Goal: Navigation & Orientation: Find specific page/section

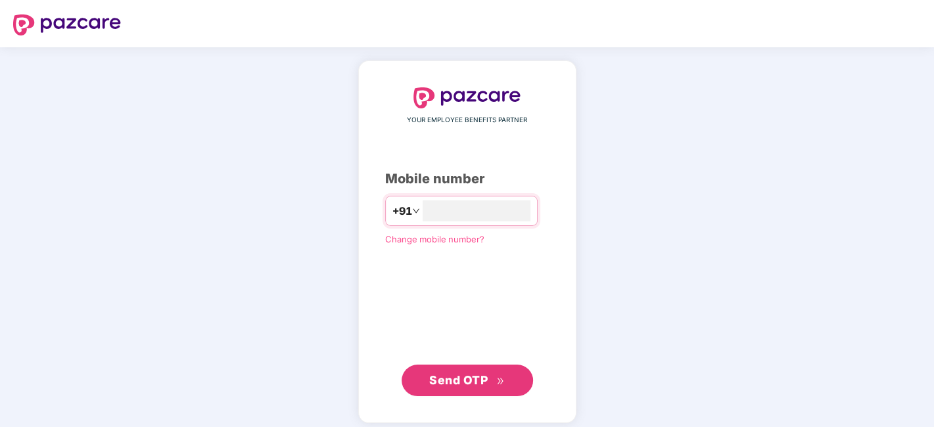
type input "**********"
click at [491, 373] on span "Send OTP" at bounding box center [467, 379] width 76 height 18
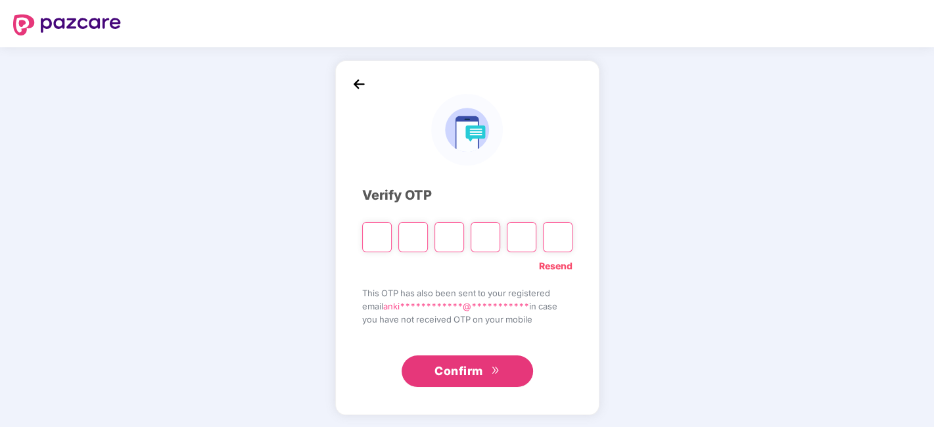
type input "*"
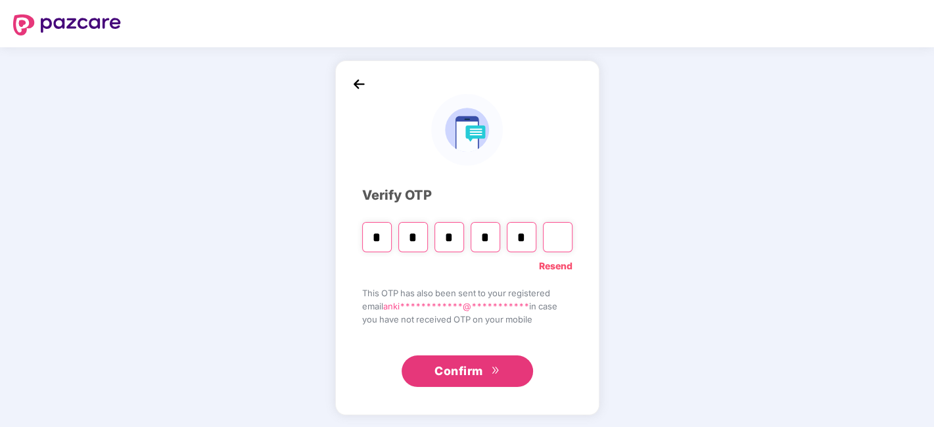
type input "*"
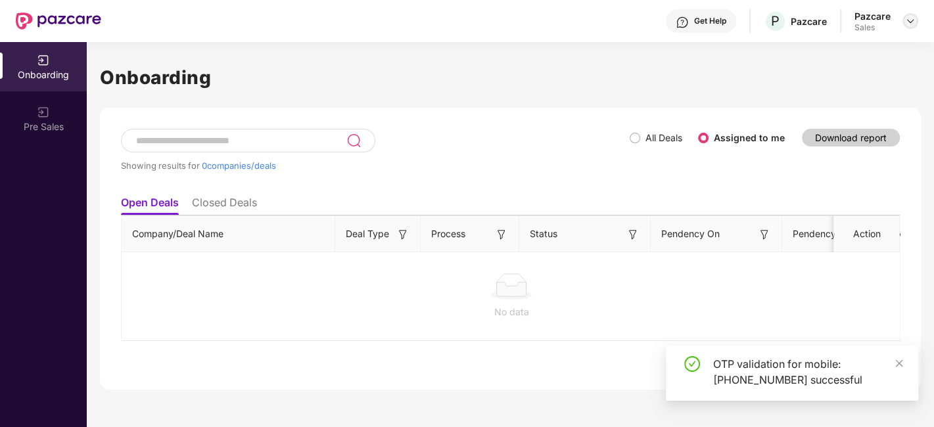
click at [912, 20] on img at bounding box center [910, 21] width 11 height 11
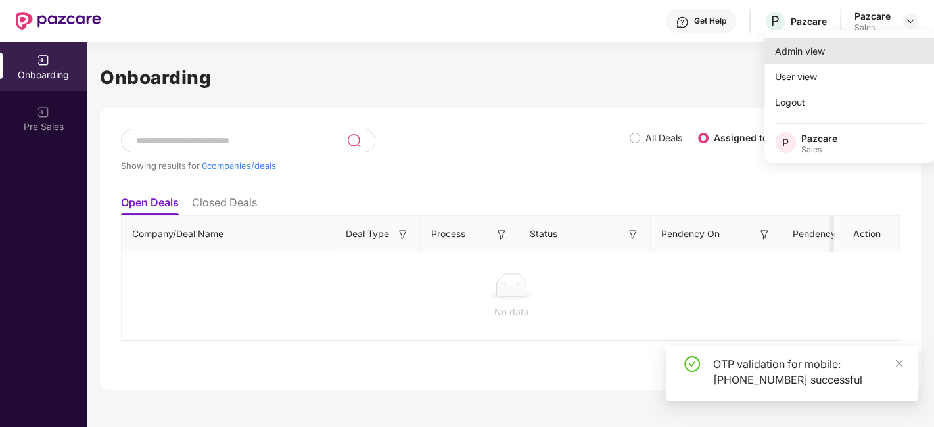
click at [807, 51] on div "Admin view" at bounding box center [850, 51] width 171 height 26
